Goal: Task Accomplishment & Management: Use online tool/utility

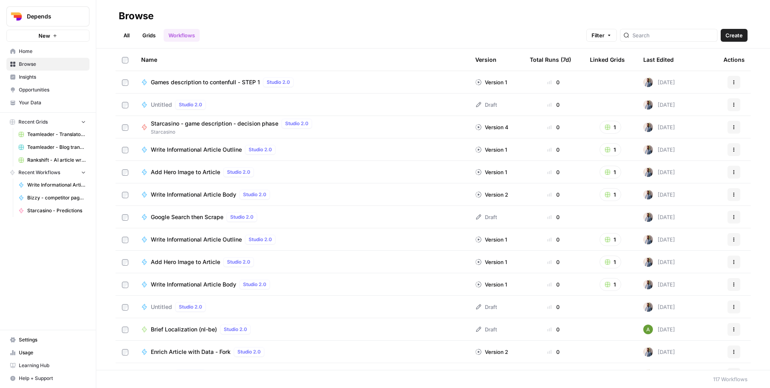
click at [38, 17] on span "Depends" at bounding box center [51, 16] width 49 height 8
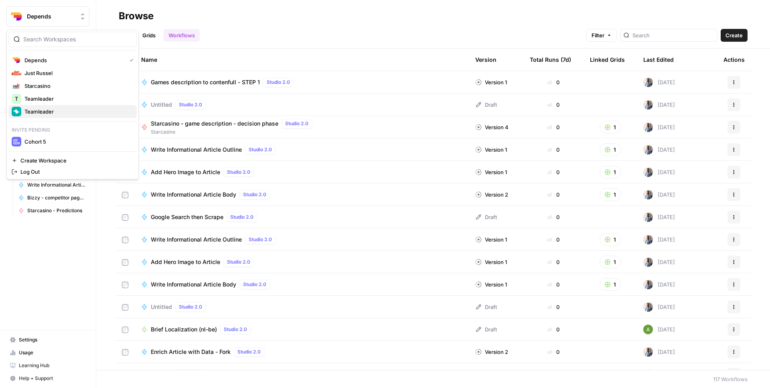
click at [42, 109] on span "Teamleader" at bounding box center [77, 111] width 106 height 8
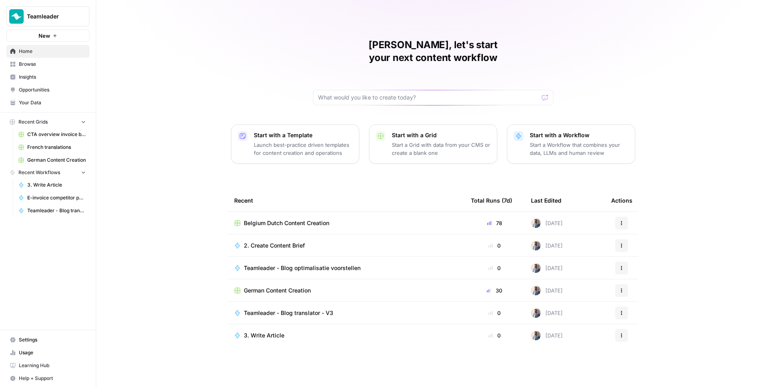
click at [281, 219] on span "Belgium Dutch Content Creation" at bounding box center [286, 223] width 85 height 8
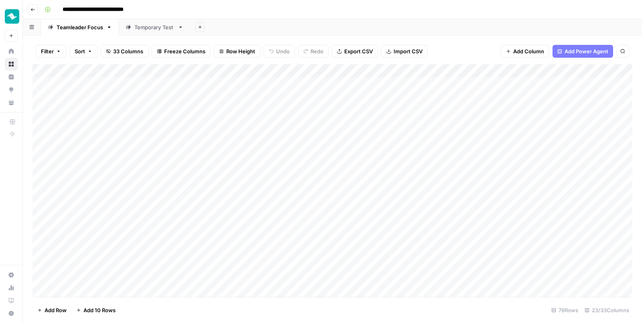
click at [417, 25] on div "Add Sheet" at bounding box center [416, 27] width 452 height 16
click at [537, 195] on div "Add Column" at bounding box center [331, 181] width 599 height 235
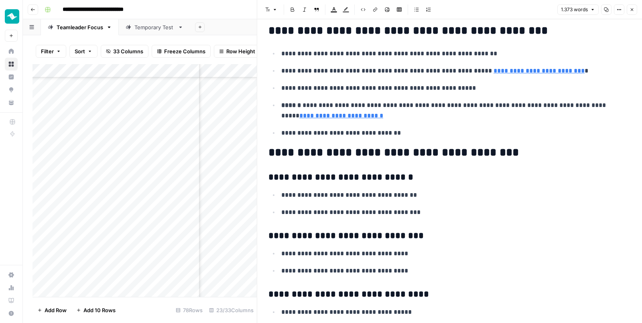
scroll to position [1293, 0]
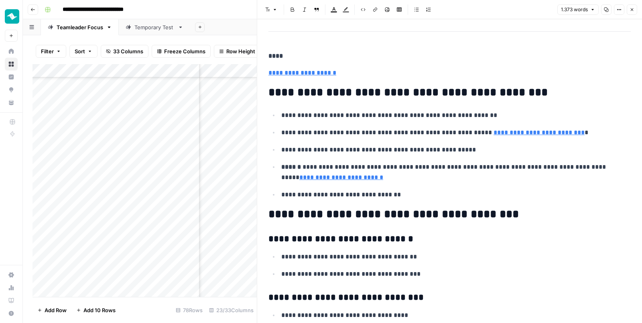
click at [630, 11] on icon "button" at bounding box center [631, 9] width 5 height 5
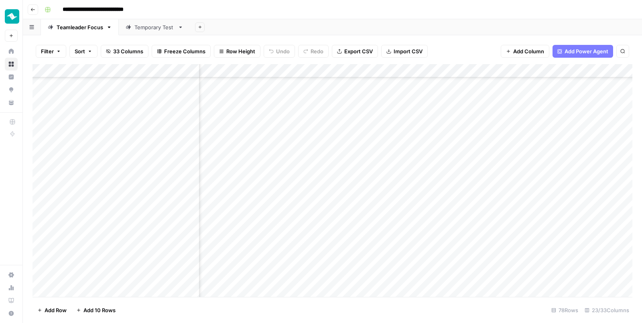
scroll to position [854, 1067]
click at [445, 195] on div "Add Column" at bounding box center [331, 181] width 599 height 235
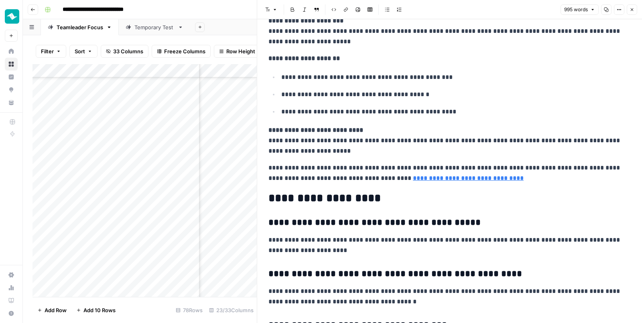
scroll to position [1098, 0]
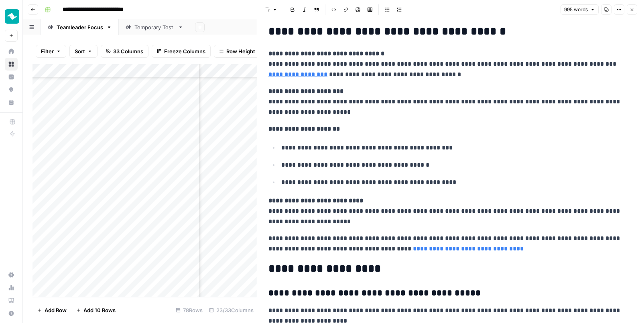
click at [631, 10] on icon "button" at bounding box center [631, 9] width 5 height 5
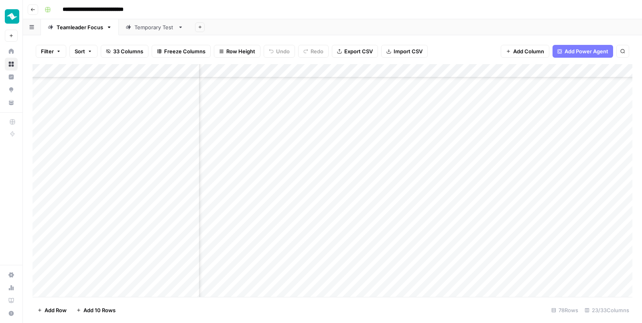
click at [292, 69] on div "Add Column" at bounding box center [331, 181] width 599 height 235
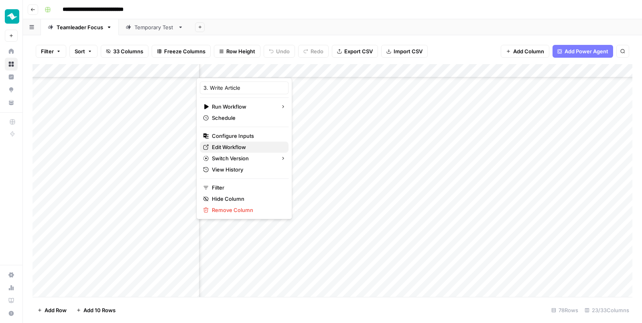
click at [244, 146] on span "Edit Workflow" at bounding box center [247, 147] width 70 height 8
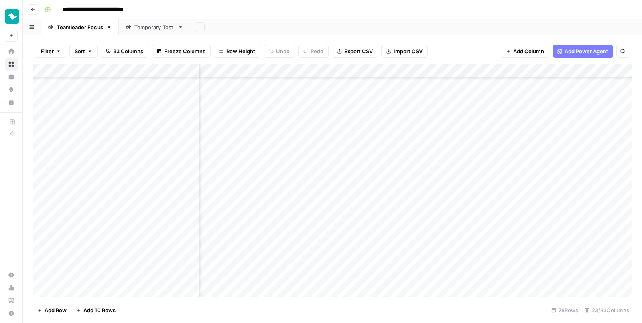
scroll to position [854, 722]
click at [309, 71] on div "Add Column" at bounding box center [331, 181] width 599 height 235
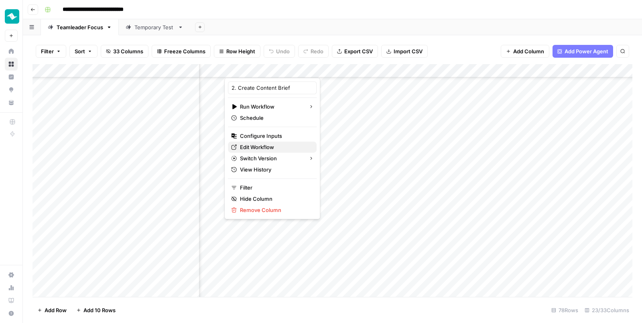
click at [259, 148] on span "Edit Workflow" at bounding box center [275, 147] width 70 height 8
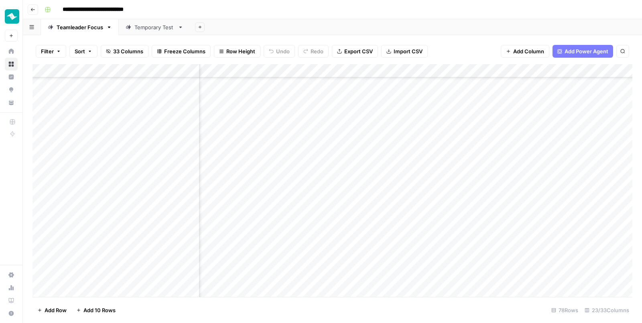
scroll to position [854, 0]
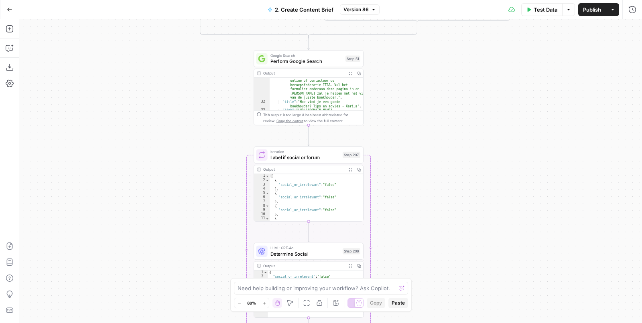
scroll to position [259, 0]
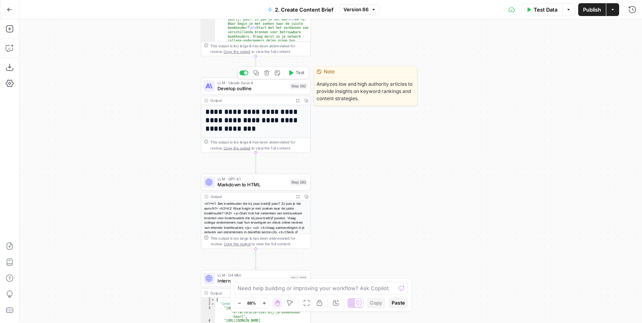
click at [251, 89] on span "Develop outline" at bounding box center [251, 88] width 69 height 7
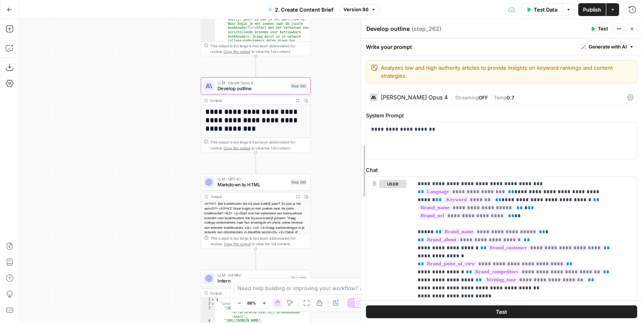
drag, startPoint x: 397, startPoint y: 133, endPoint x: 270, endPoint y: 83, distance: 136.1
click at [361, 132] on div "**********" at bounding box center [500, 171] width 281 height 304
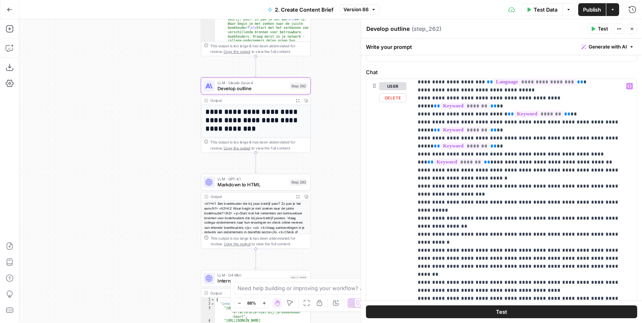
scroll to position [512, 0]
